Goal: Find specific page/section: Find specific page/section

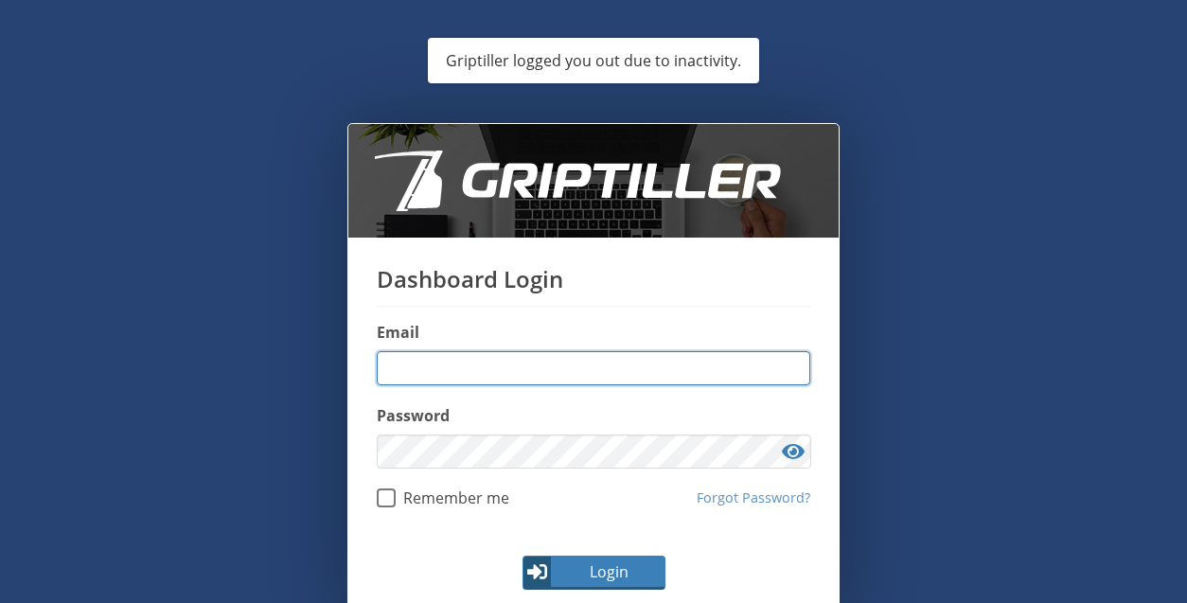
click at [522, 366] on input "email" at bounding box center [594, 368] width 434 height 34
type input "**********"
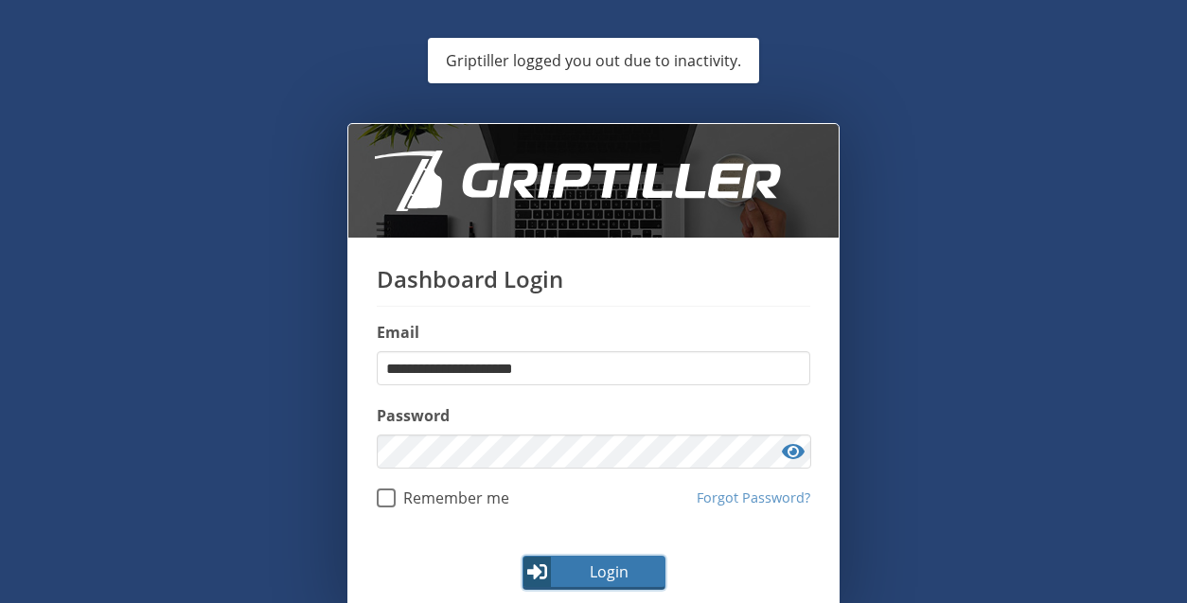
click at [595, 561] on span "Login" at bounding box center [609, 571] width 110 height 23
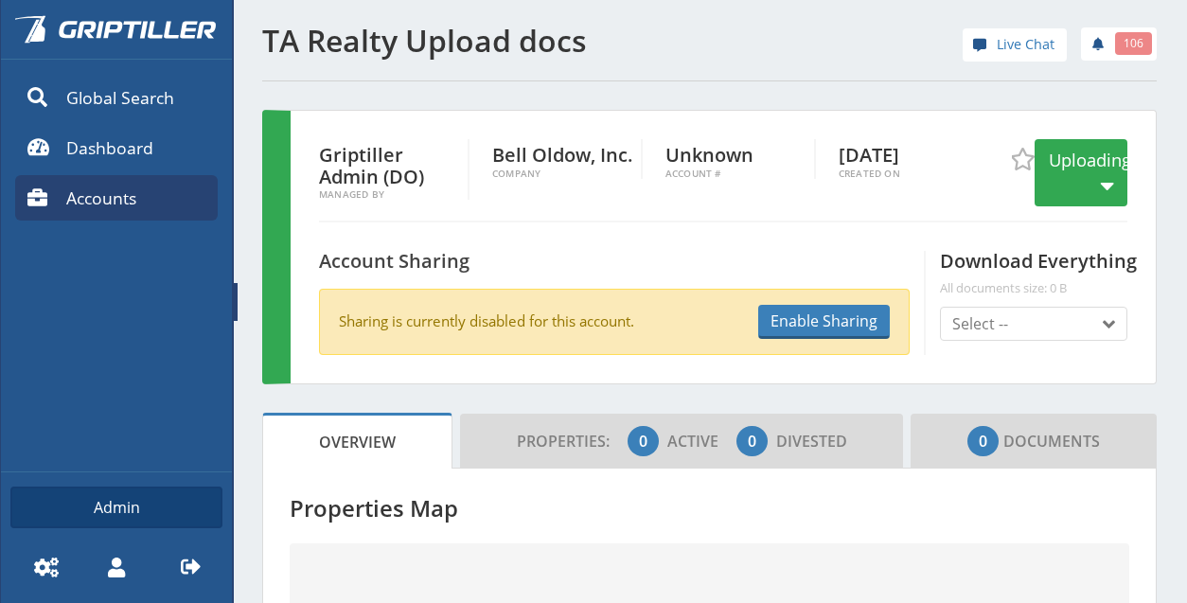
click at [134, 180] on link "Accounts" at bounding box center [116, 197] width 203 height 45
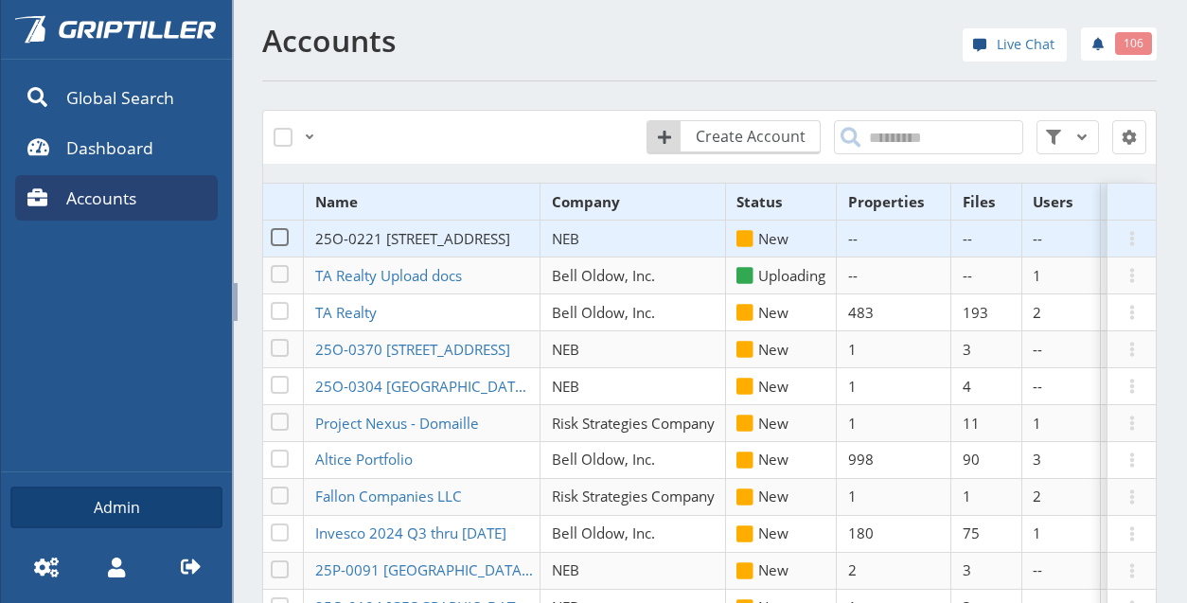
click at [434, 248] on span "25O-0221 [STREET_ADDRESS]" at bounding box center [412, 238] width 195 height 19
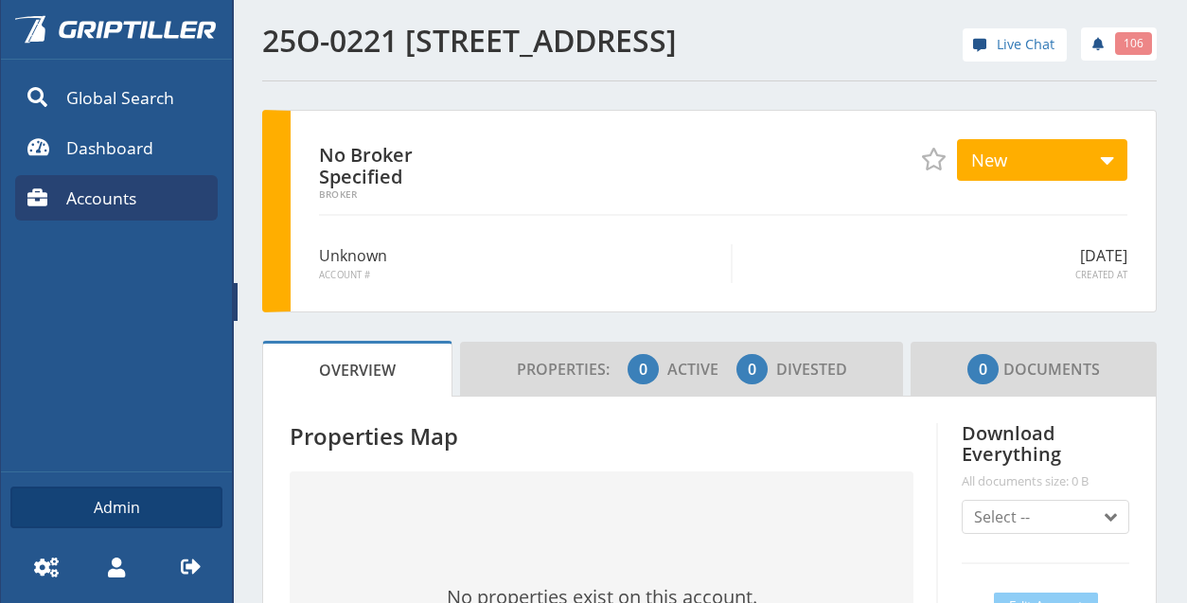
click at [233, 301] on link at bounding box center [236, 301] width 8 height 603
click at [234, 291] on span at bounding box center [236, 302] width 4 height 38
click at [237, 296] on span at bounding box center [236, 302] width 4 height 38
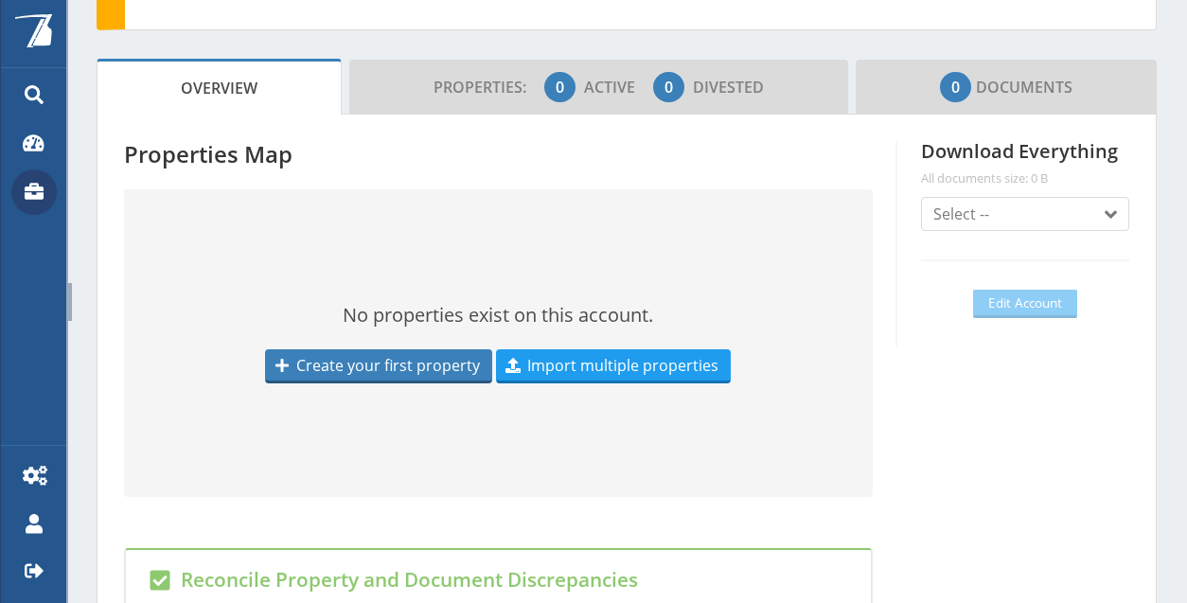
scroll to position [284, 0]
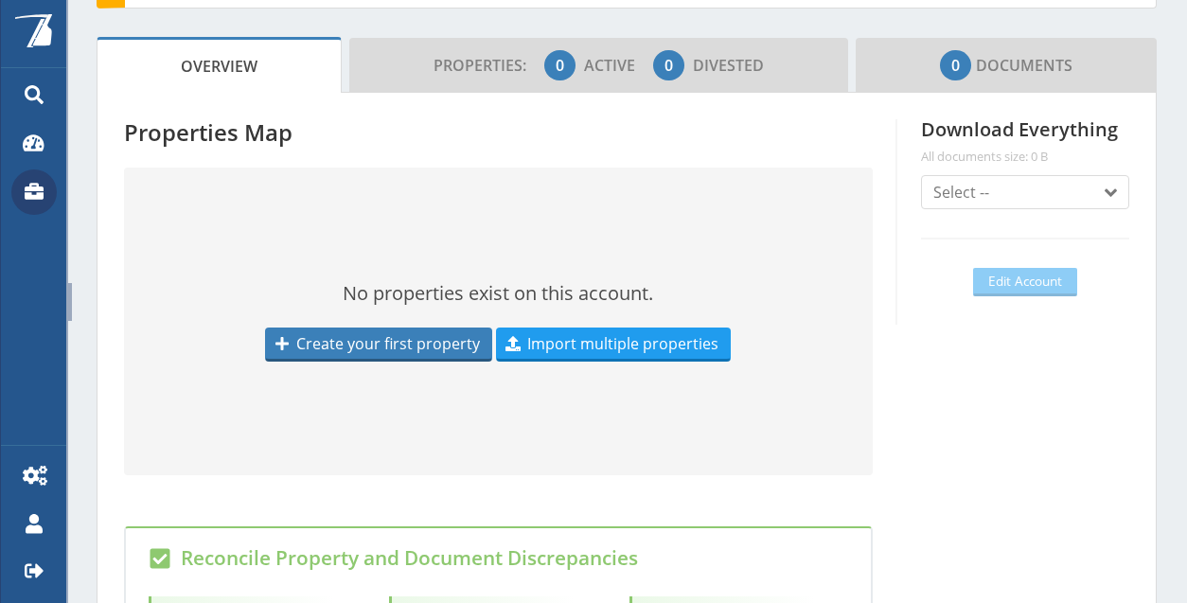
click at [1071, 22] on div "No Broker Specified Broker New New Working Quoted Withdrawn Declined Bound Clos…" at bounding box center [627, 433] width 1060 height 1215
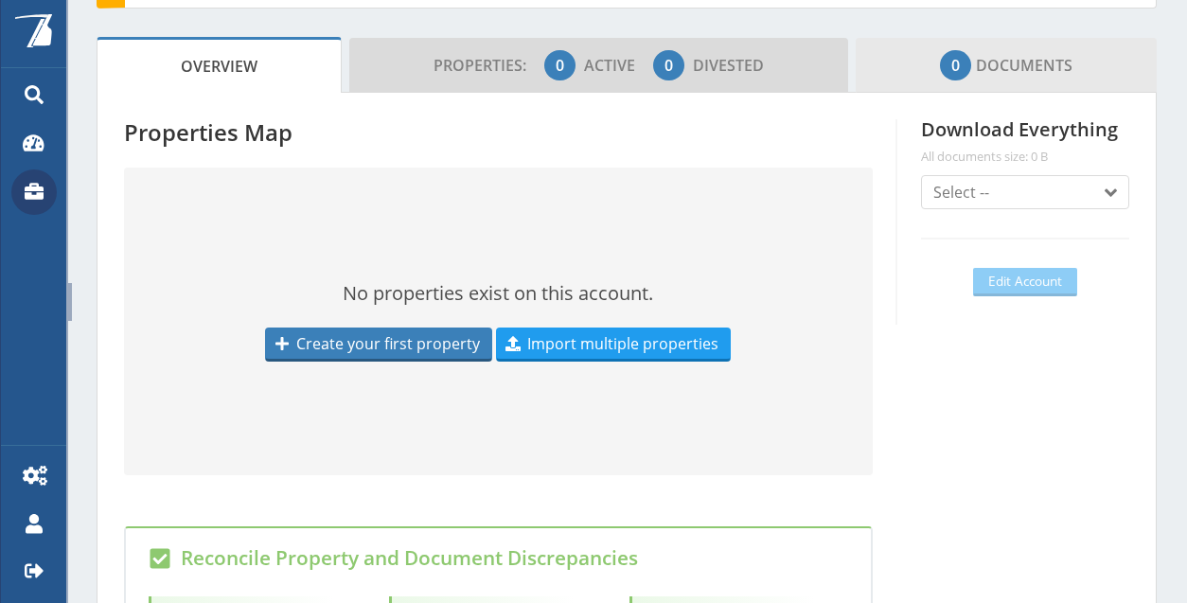
click at [1043, 65] on span "0 Documents" at bounding box center [1006, 65] width 133 height 38
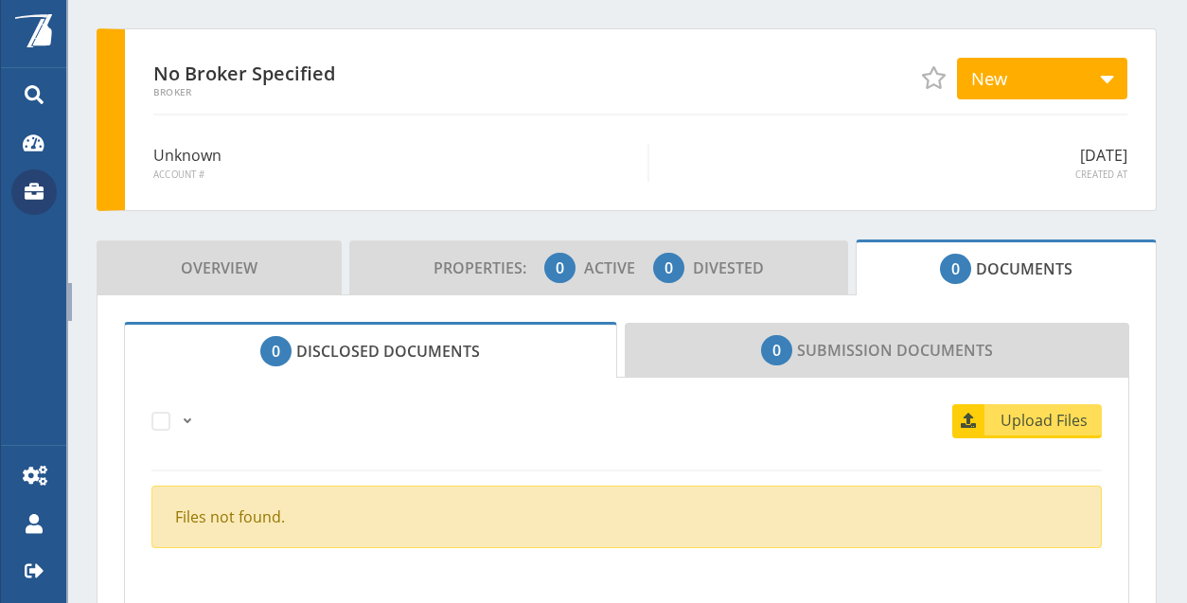
scroll to position [0, 0]
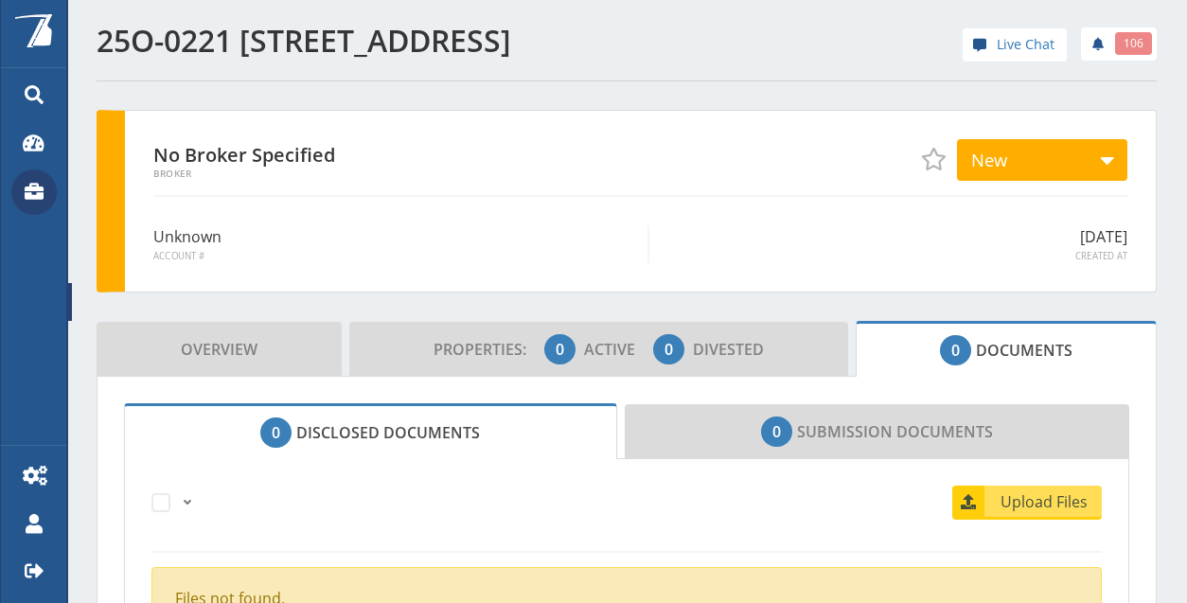
click at [32, 185] on icon at bounding box center [35, 191] width 20 height 17
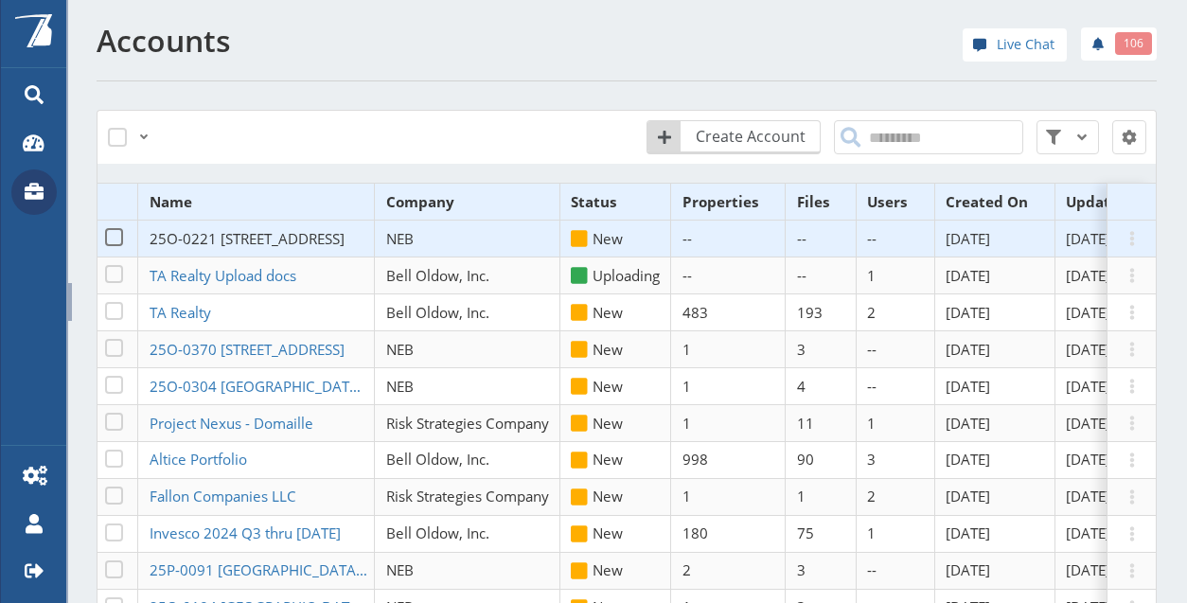
click at [271, 233] on span "25O-0221 [STREET_ADDRESS]" at bounding box center [247, 238] width 195 height 19
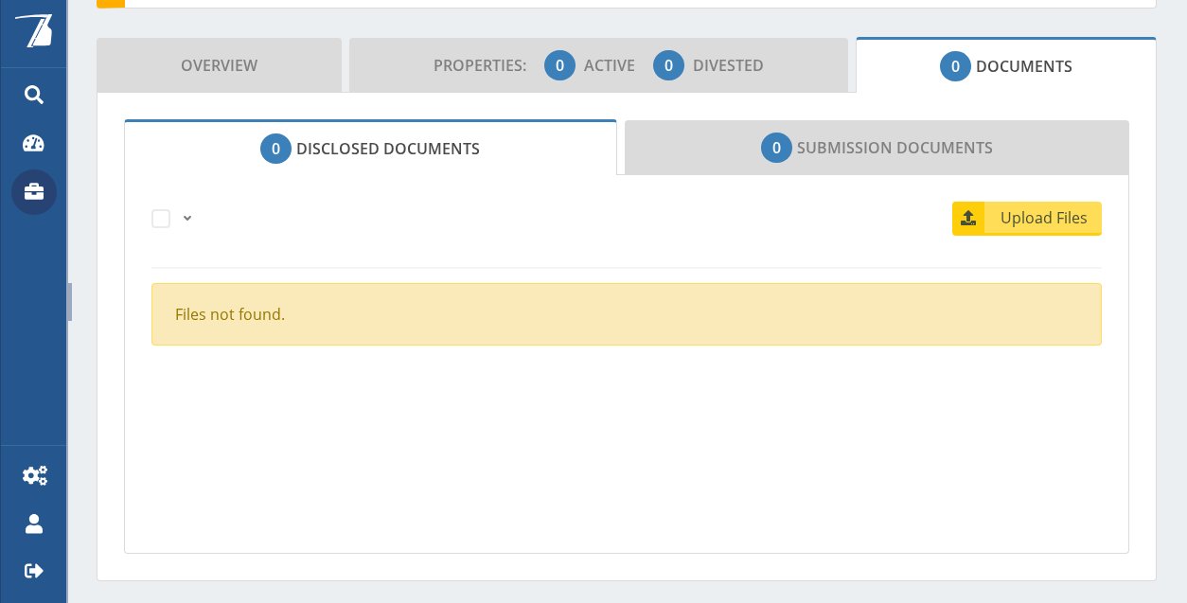
scroll to position [95, 0]
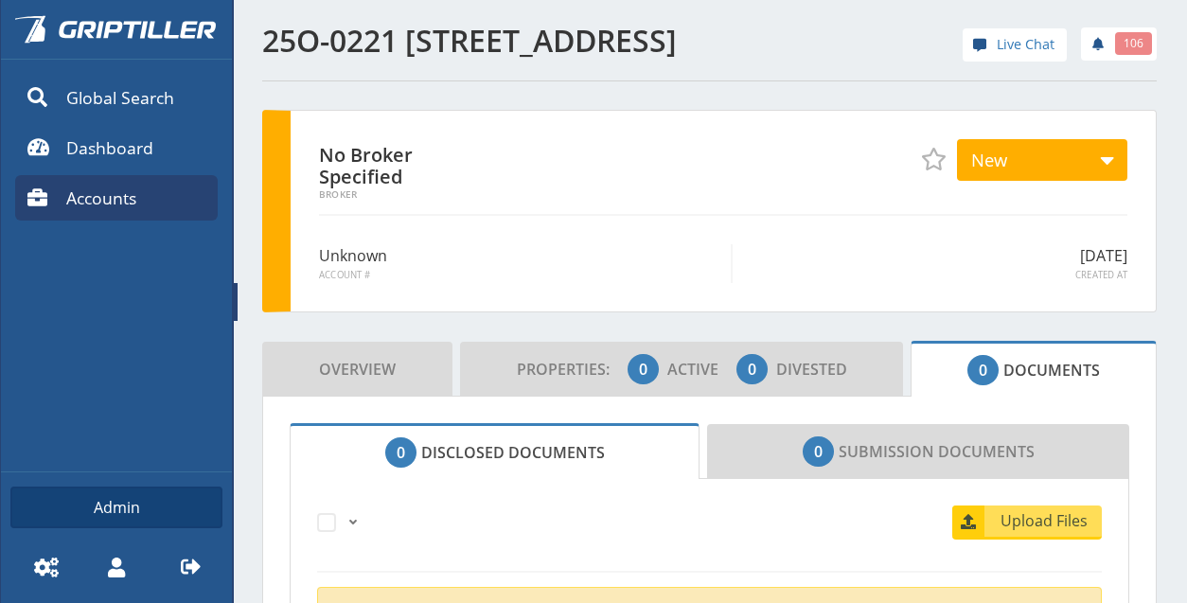
click at [236, 298] on span at bounding box center [236, 302] width 4 height 38
click at [235, 294] on span at bounding box center [236, 302] width 4 height 38
click at [231, 296] on div "Powered By Global Search Dashboard Accounts Admin Settings My Profile Logout" at bounding box center [116, 301] width 232 height 603
click at [235, 296] on span at bounding box center [236, 302] width 4 height 38
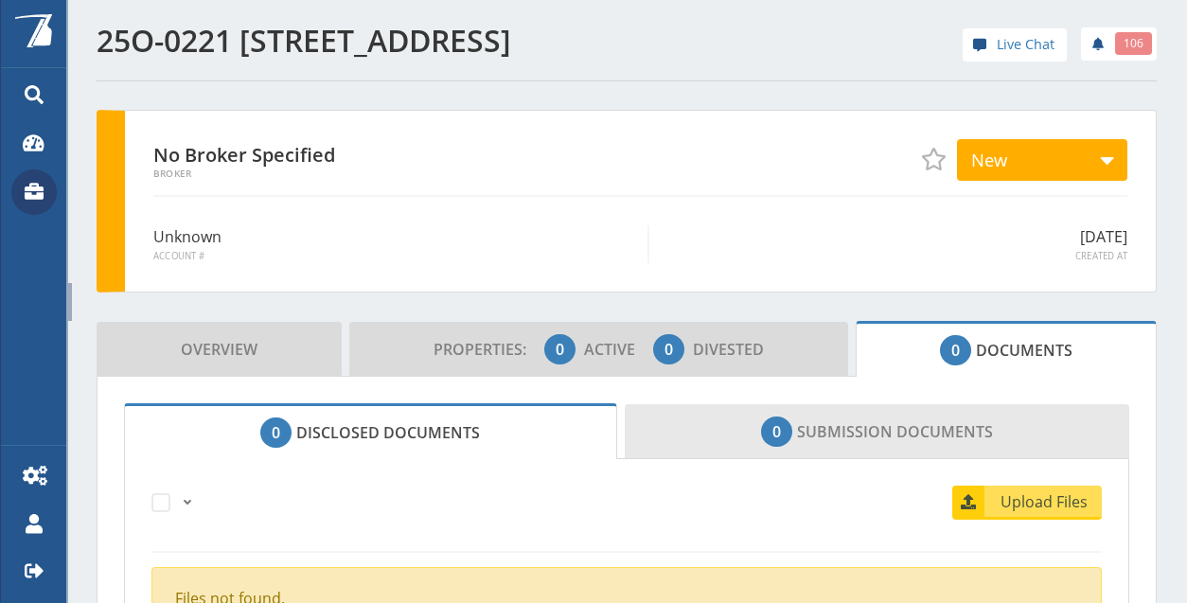
click at [864, 431] on link "0 Submission Documents" at bounding box center [878, 431] width 506 height 55
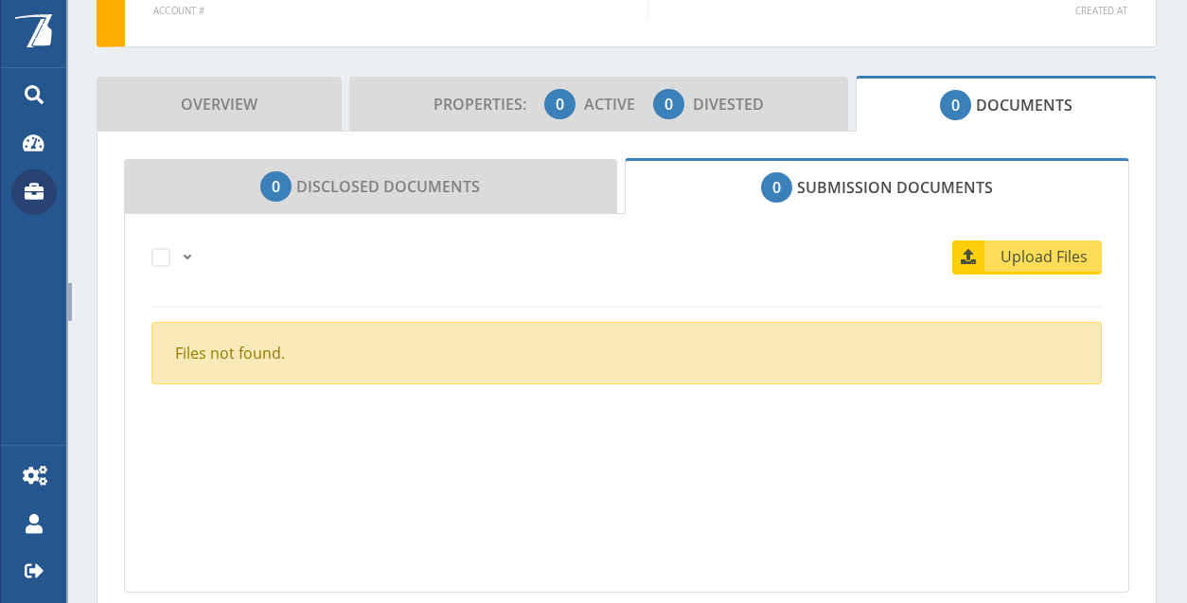
scroll to position [284, 0]
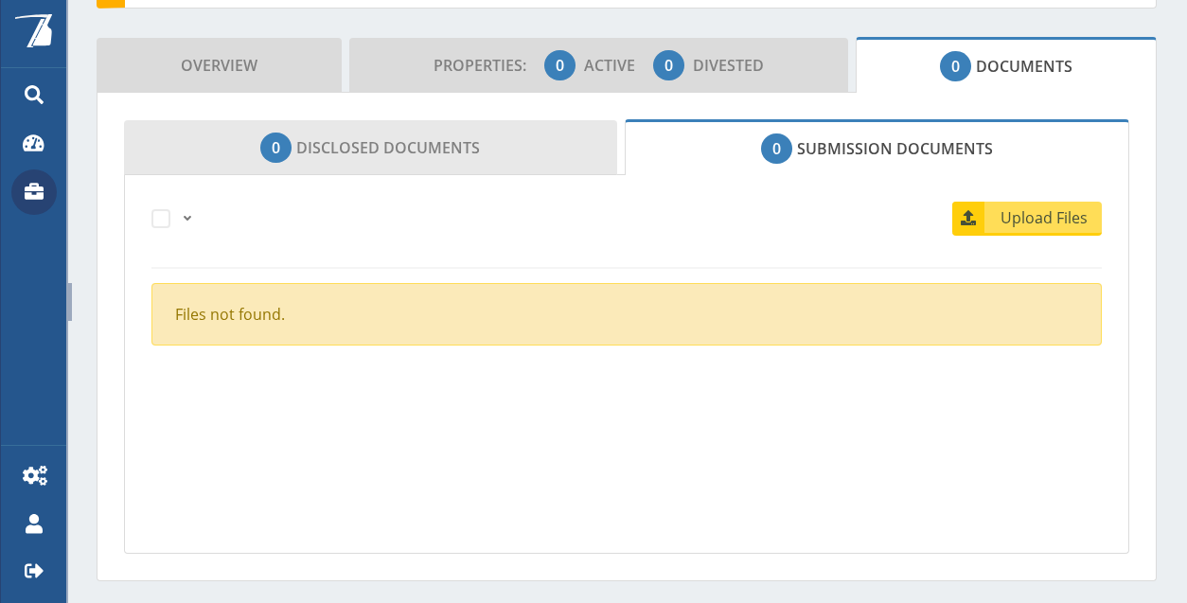
click at [530, 159] on link "0 Disclosed Documents" at bounding box center [370, 147] width 493 height 55
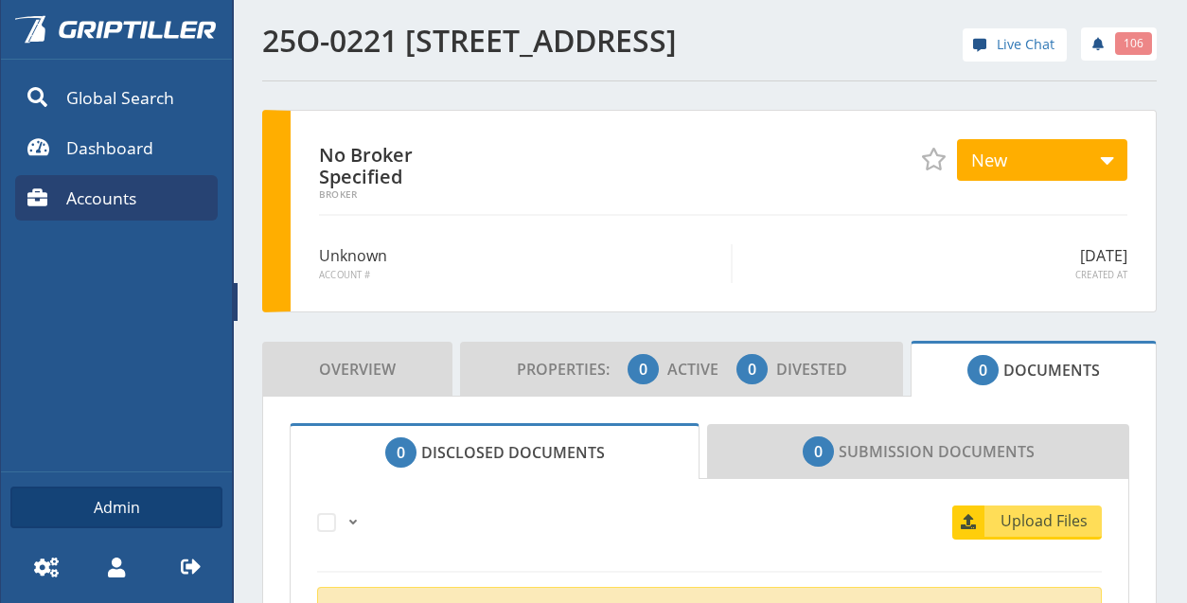
click at [239, 298] on link at bounding box center [236, 301] width 8 height 603
click at [236, 293] on span at bounding box center [236, 302] width 4 height 38
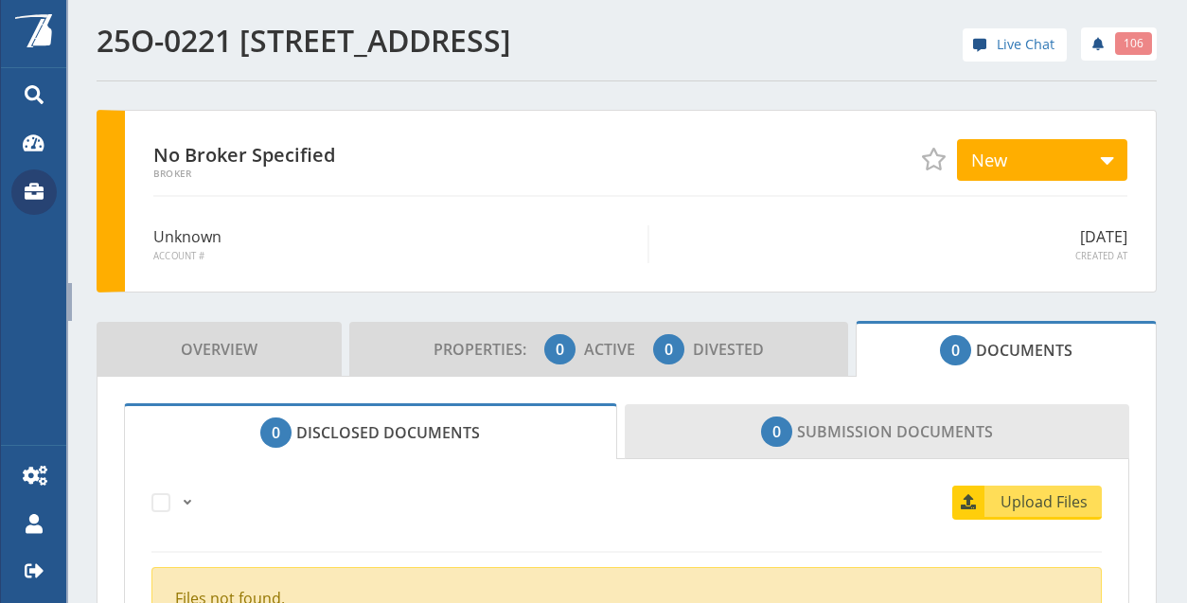
click at [801, 428] on link "0 Submission Documents" at bounding box center [878, 431] width 506 height 55
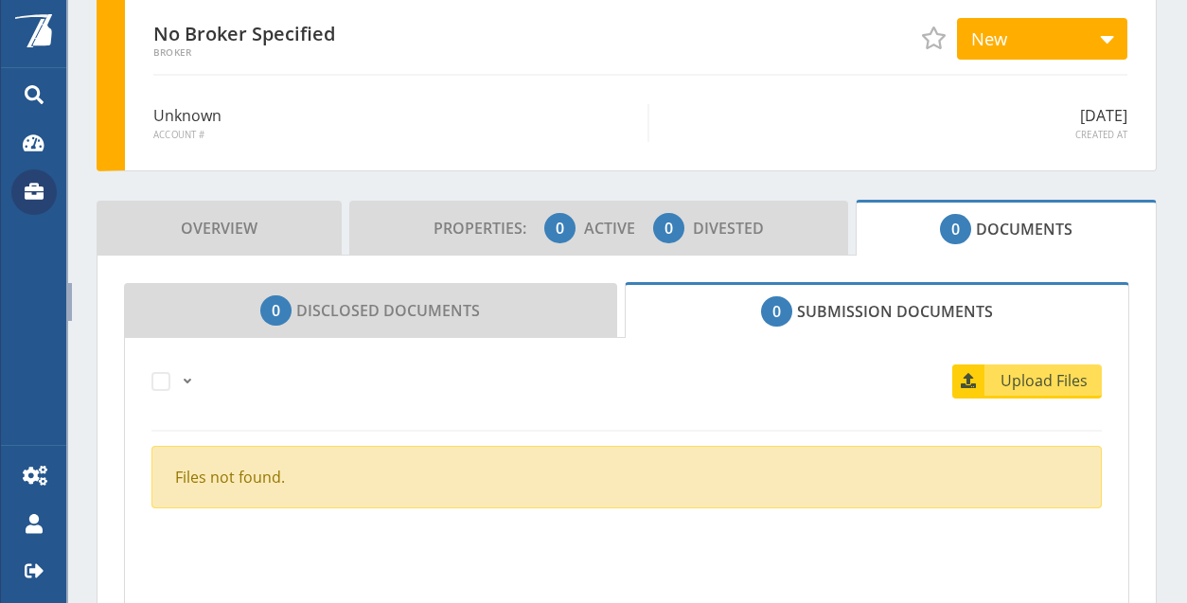
scroll to position [189, 0]
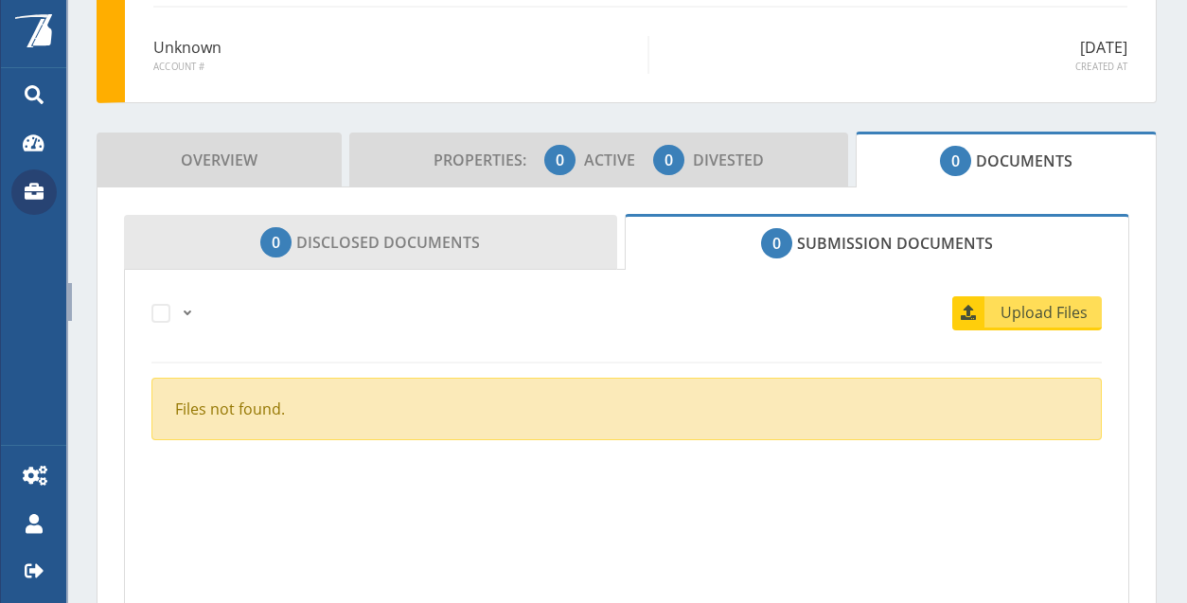
click at [570, 245] on link "0 Disclosed Documents" at bounding box center [370, 242] width 493 height 55
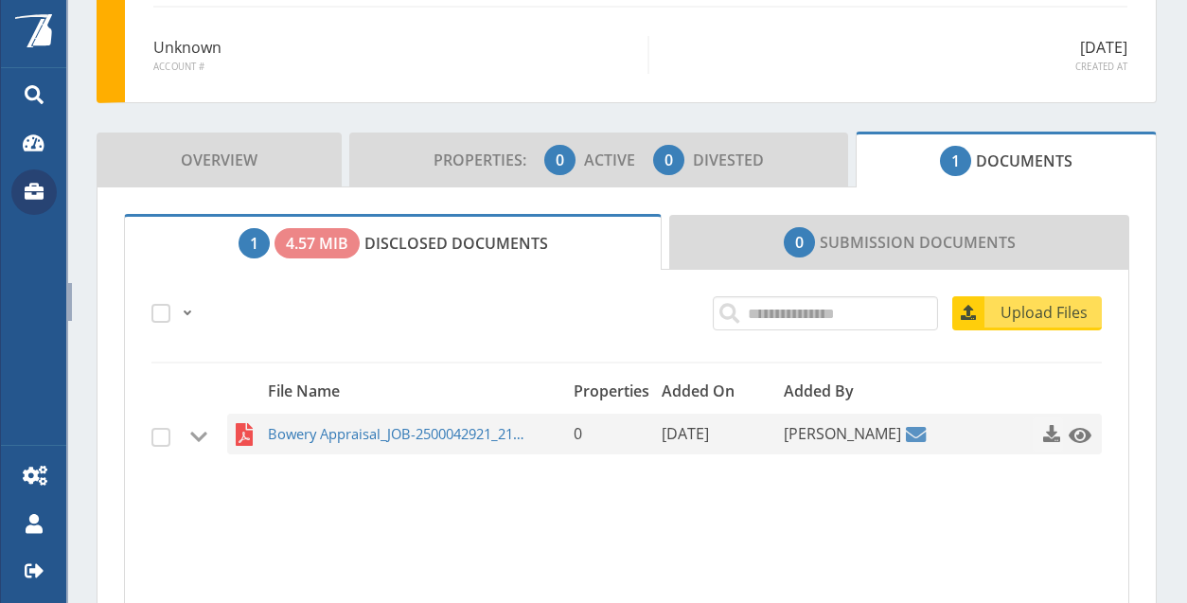
click at [1042, 433] on span "button" at bounding box center [1051, 433] width 19 height 19
click at [44, 187] on icon at bounding box center [35, 192] width 20 height 20
